Goal: Information Seeking & Learning: Learn about a topic

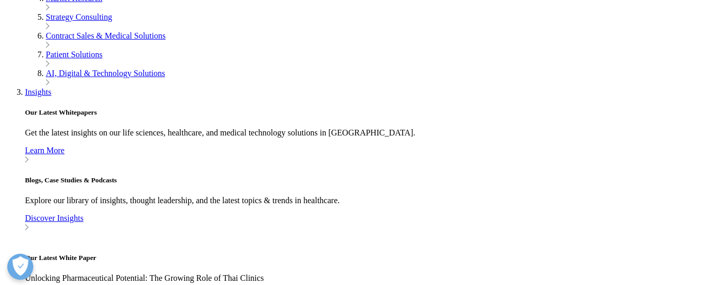
scroll to position [501, 0]
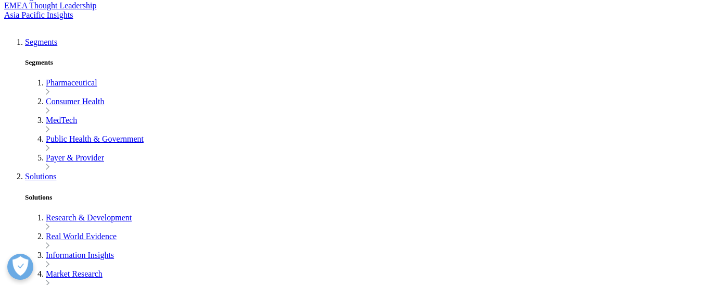
scroll to position [522, 0]
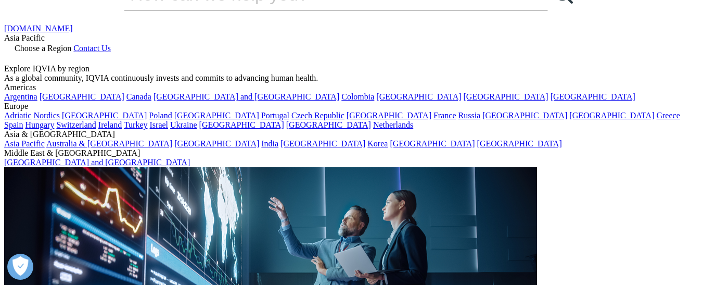
scroll to position [41, 0]
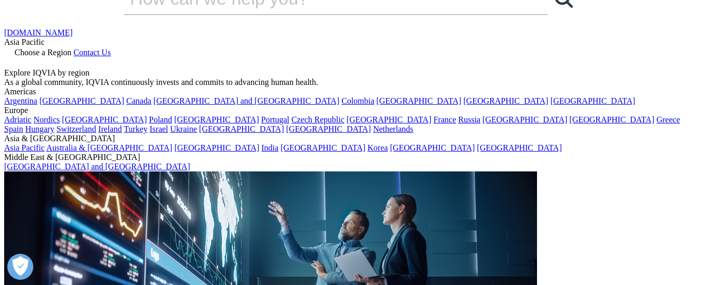
scroll to position [0, 0]
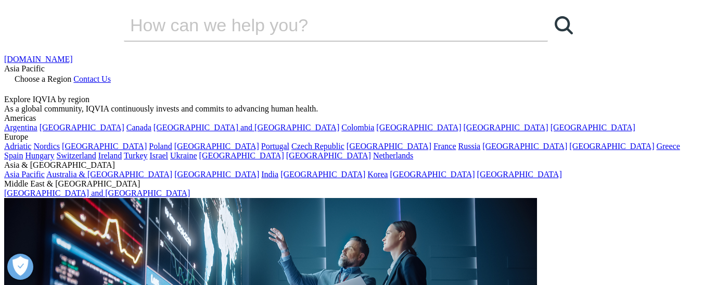
checkbox input "true"
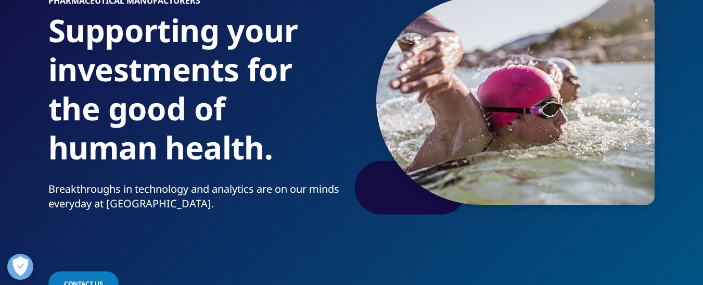
scroll to position [100, 0]
click at [549, 229] on link "View All" at bounding box center [613, 228] width 164 height 11
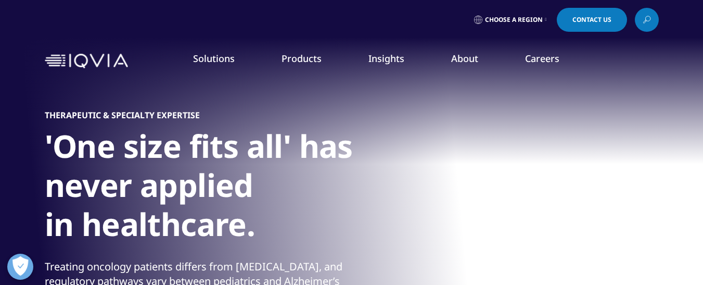
click at [91, 211] on link "Commercialization" at bounding box center [59, 207] width 67 height 10
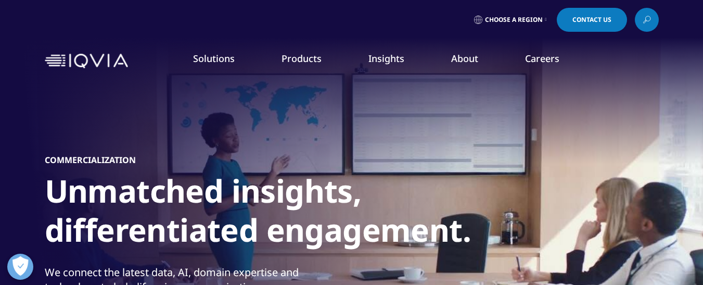
click at [361, 202] on link "READ MORE" at bounding box center [373, 198] width 102 height 9
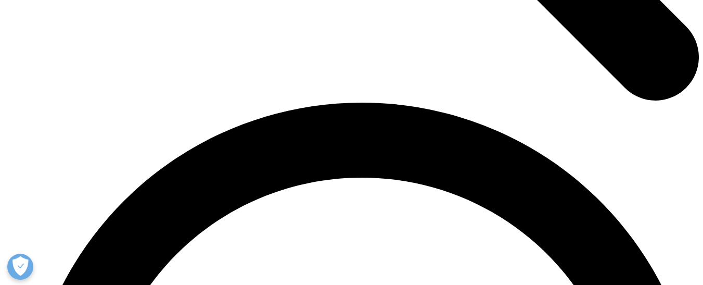
scroll to position [4416, 0]
